Goal: Task Accomplishment & Management: Manage account settings

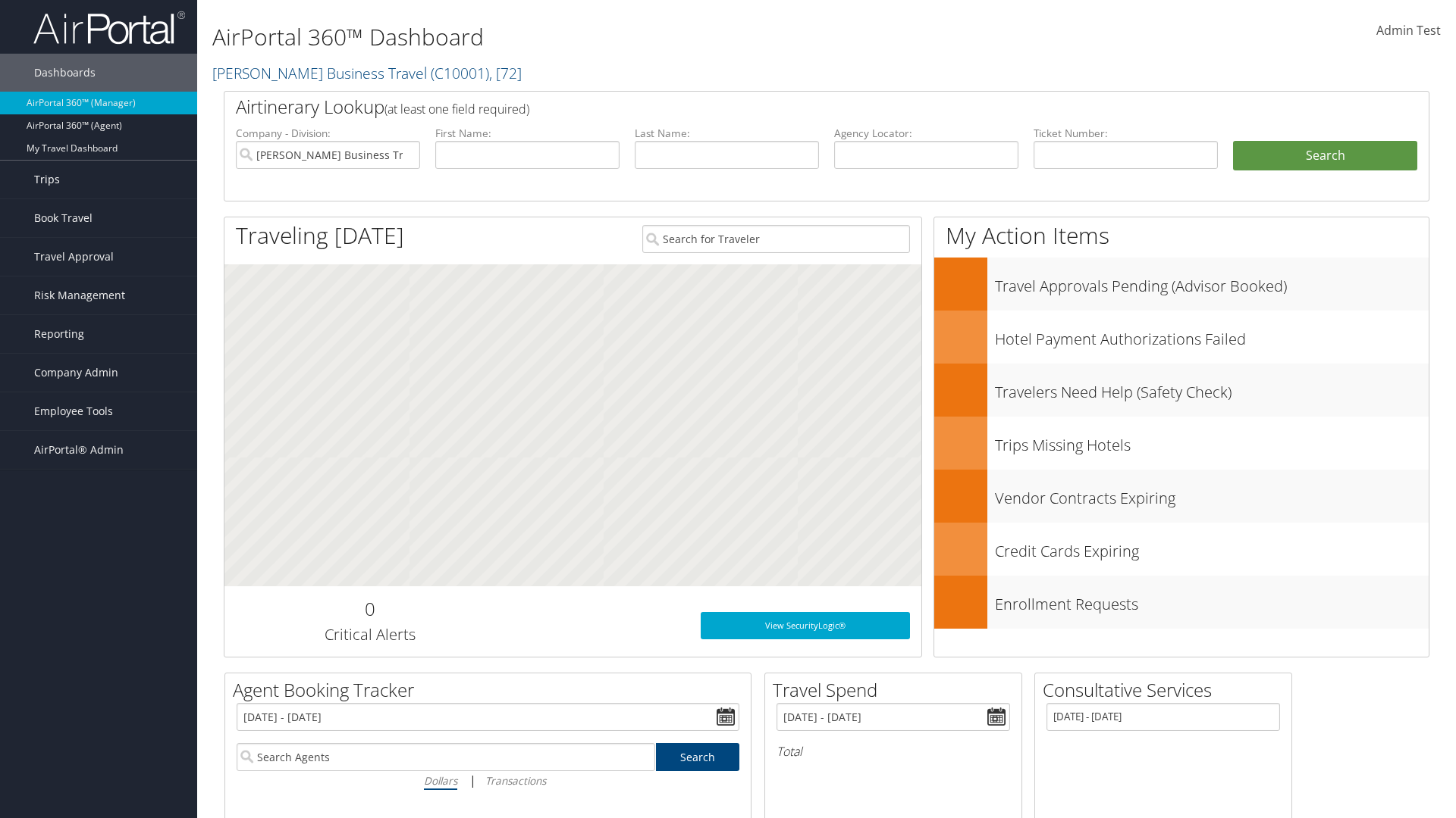
click at [98, 180] on link "Trips" at bounding box center [98, 179] width 197 height 38
click at [98, 225] on link "Current/Future Trips" at bounding box center [98, 232] width 197 height 23
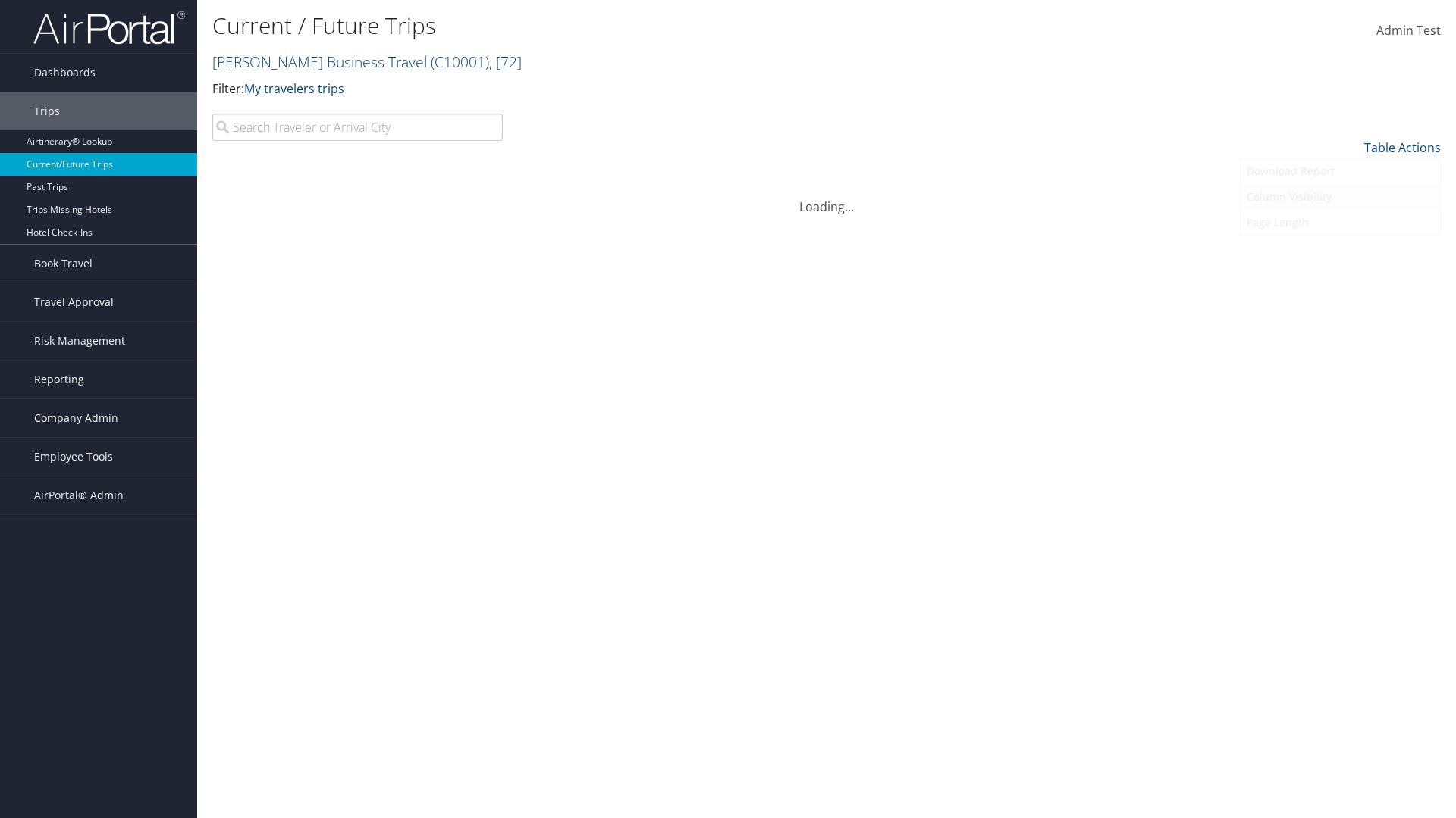
click at [1340, 197] on link "Column Visibility" at bounding box center [1340, 197] width 199 height 26
click at [1340, 224] on link "Arrival City" at bounding box center [1340, 224] width 199 height 26
click at [1340, 250] on link "Departure Date" at bounding box center [1340, 250] width 199 height 26
click at [1340, 276] on link "Return Date" at bounding box center [1340, 276] width 199 height 26
click at [1340, 302] on link "Agency Locator" at bounding box center [1340, 301] width 199 height 26
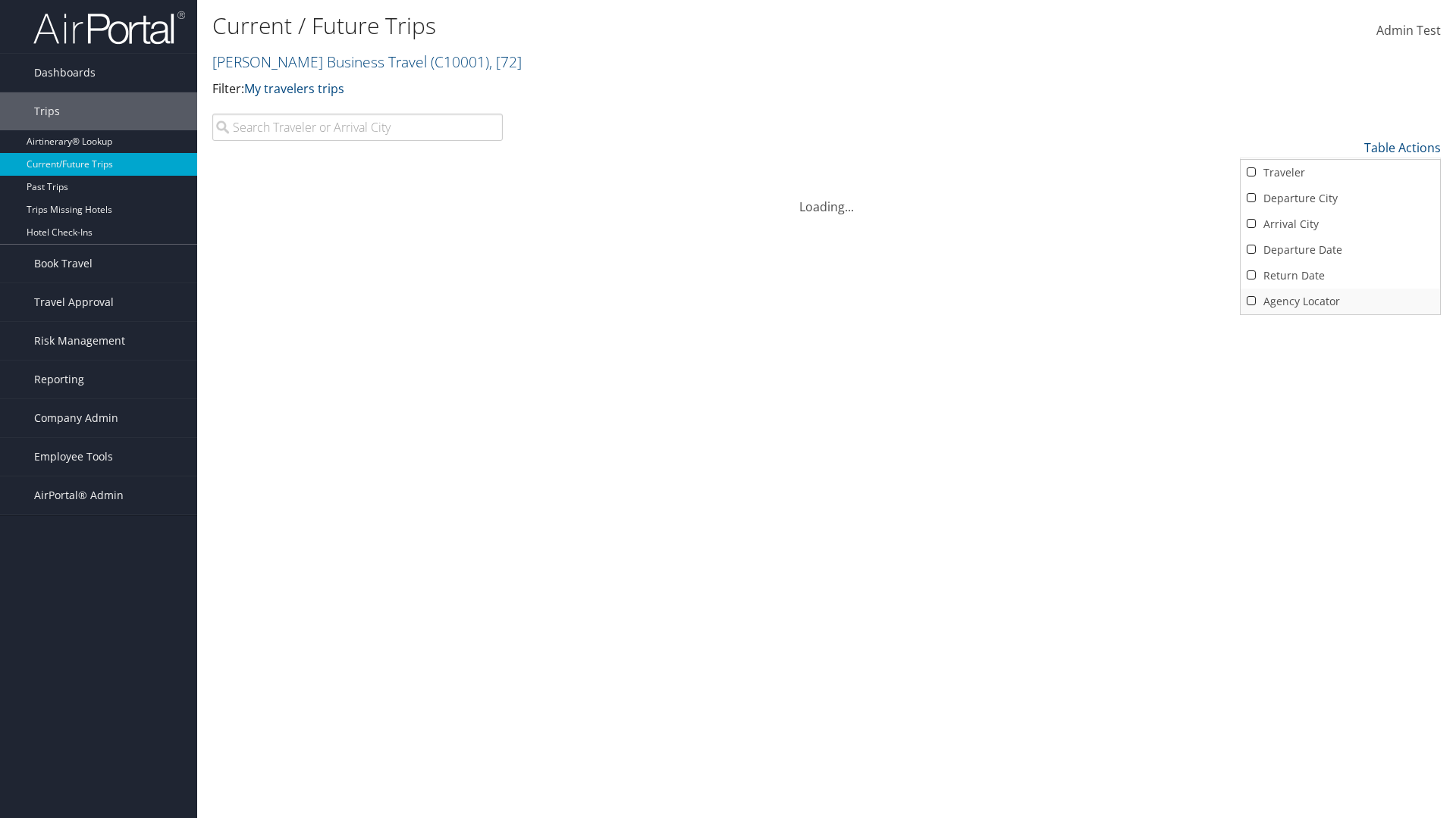
click at [1340, 302] on link "Agency Locator" at bounding box center [1340, 301] width 199 height 26
click at [1340, 276] on link "Return Date" at bounding box center [1340, 276] width 199 height 26
click at [1340, 250] on link "Departure Date" at bounding box center [1340, 250] width 199 height 26
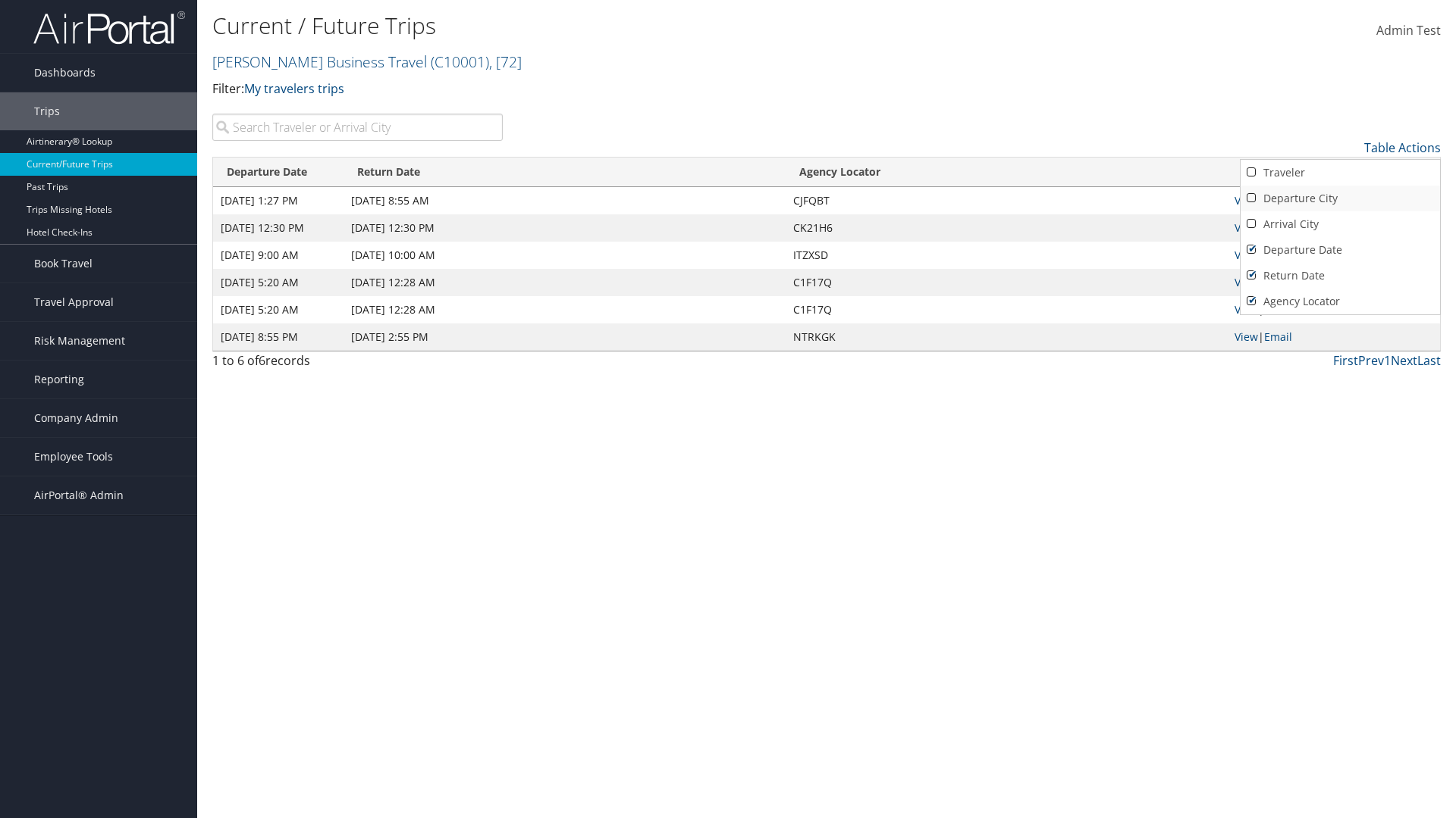
click at [1340, 224] on link "Arrival City" at bounding box center [1340, 224] width 199 height 26
click at [1340, 198] on link "Departure City" at bounding box center [1340, 198] width 199 height 26
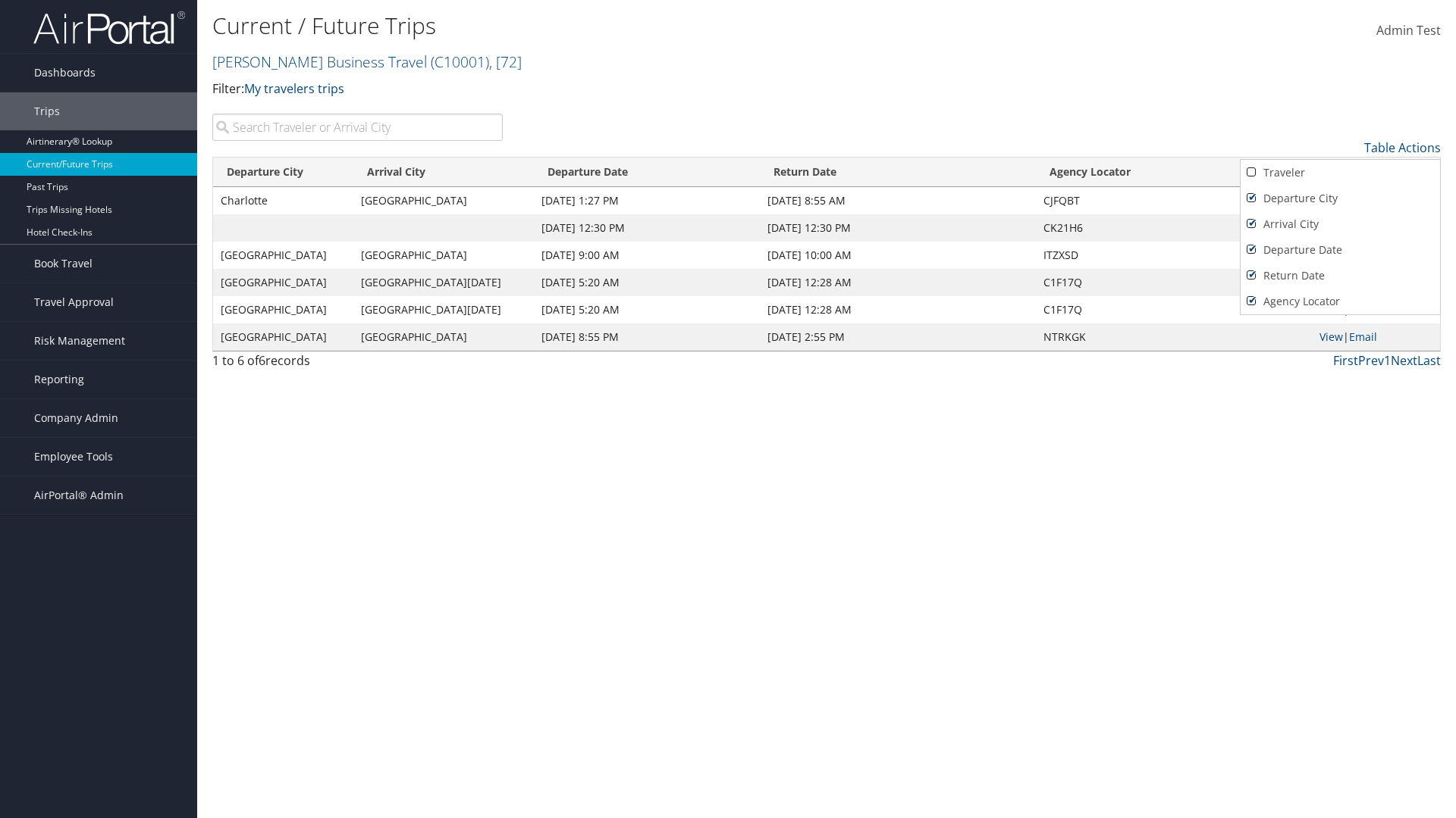
click at [1340, 173] on link "Traveler" at bounding box center [1340, 172] width 199 height 26
click at [728, 409] on div at bounding box center [728, 409] width 1456 height 818
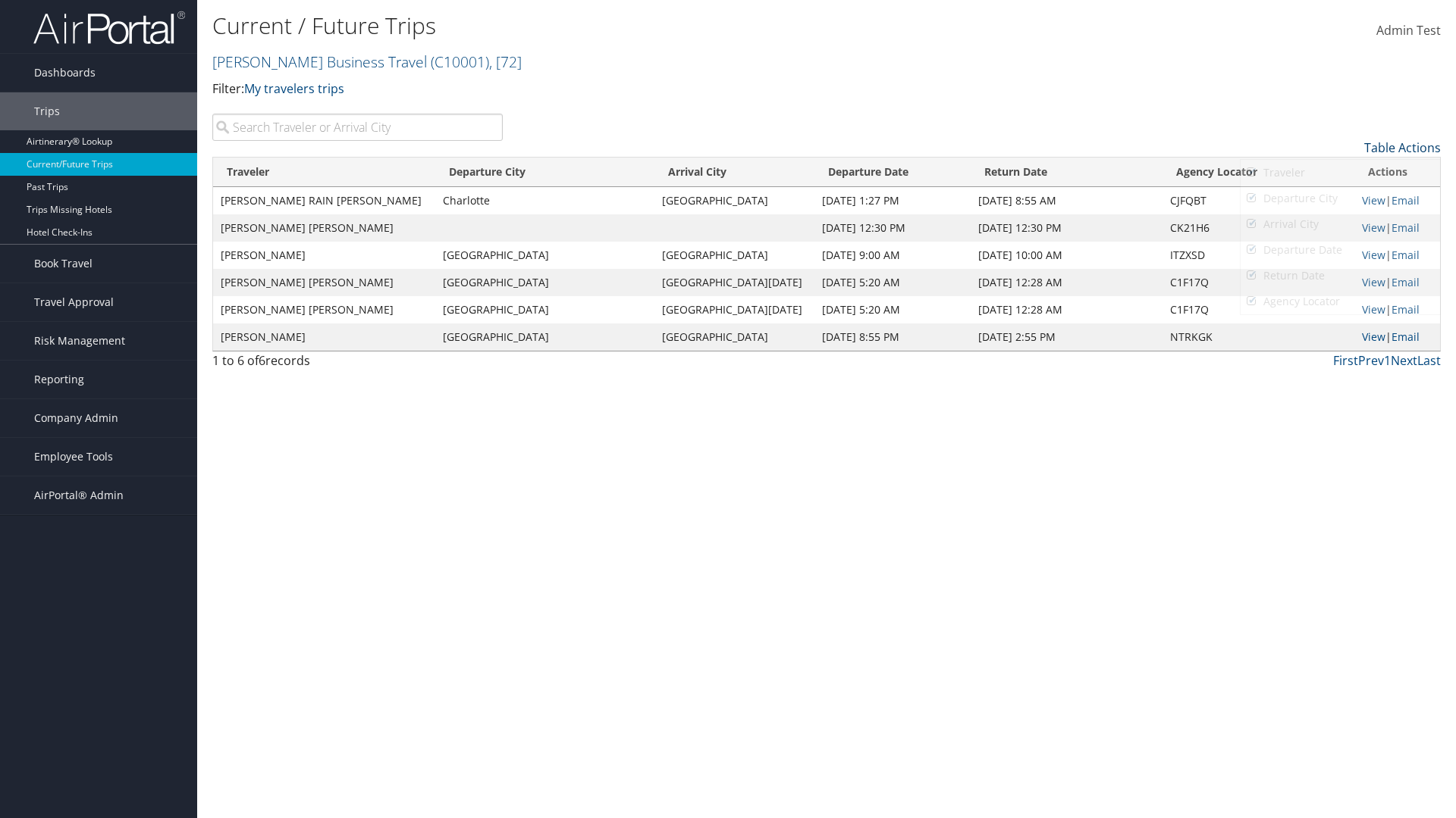
click at [1402, 148] on link "Table Actions" at bounding box center [1401, 148] width 77 height 17
click at [1340, 198] on link "25" at bounding box center [1340, 198] width 199 height 26
click at [1402, 148] on link "Table Actions" at bounding box center [1401, 148] width 77 height 17
click at [1340, 224] on link "50" at bounding box center [1340, 224] width 199 height 26
click at [1402, 148] on link "Table Actions" at bounding box center [1401, 148] width 77 height 17
